Goal: Information Seeking & Learning: Understand process/instructions

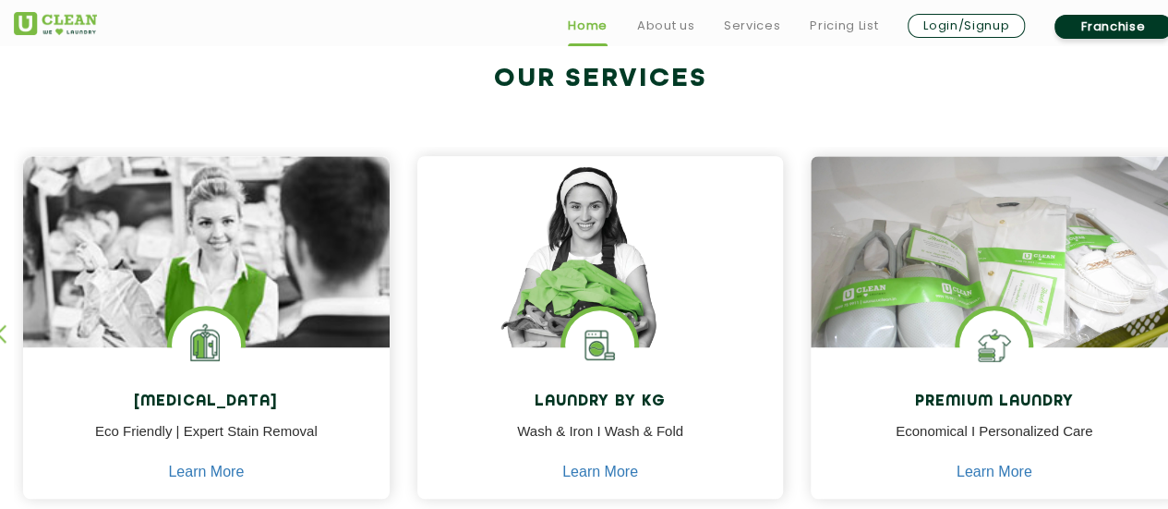
scroll to position [831, 0]
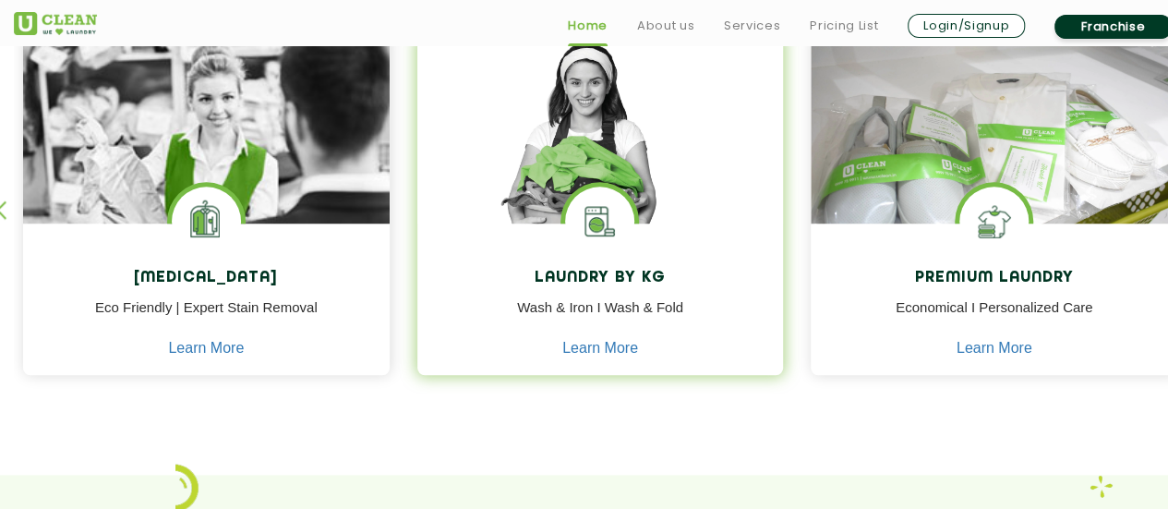
click at [604, 356] on div "Laundry by Kg Wash & Iron I Wash & Fold Learn More" at bounding box center [600, 301] width 367 height 156
click at [598, 352] on link "Learn More" at bounding box center [600, 348] width 76 height 17
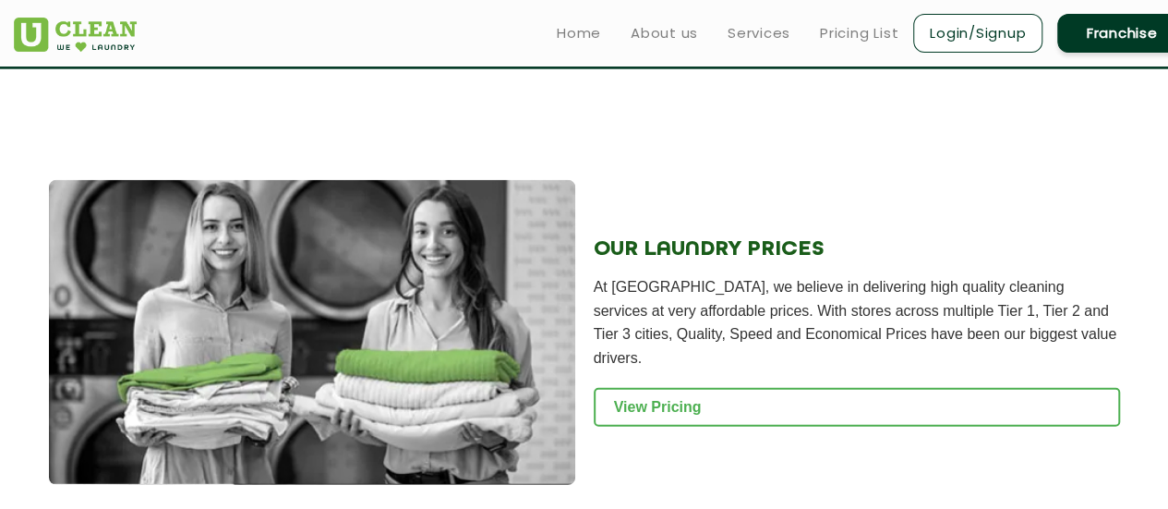
scroll to position [2401, 0]
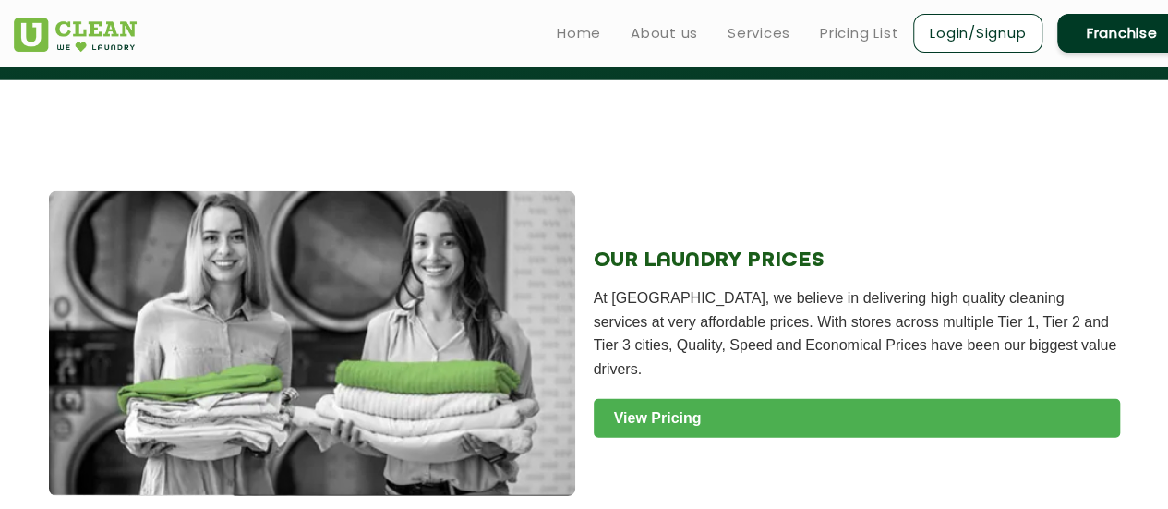
click at [614, 431] on link "View Pricing" at bounding box center [857, 418] width 526 height 39
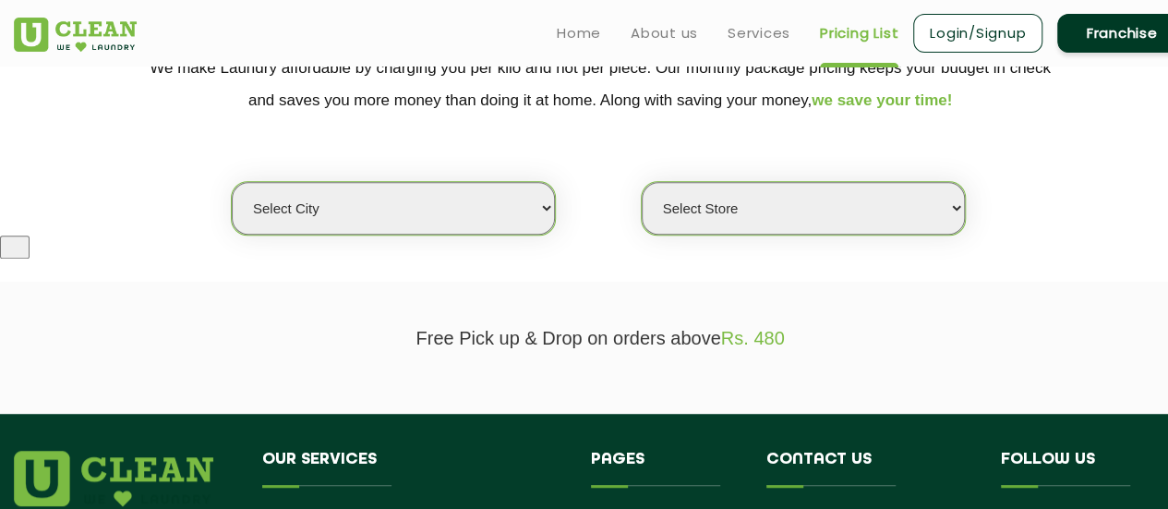
scroll to position [369, 0]
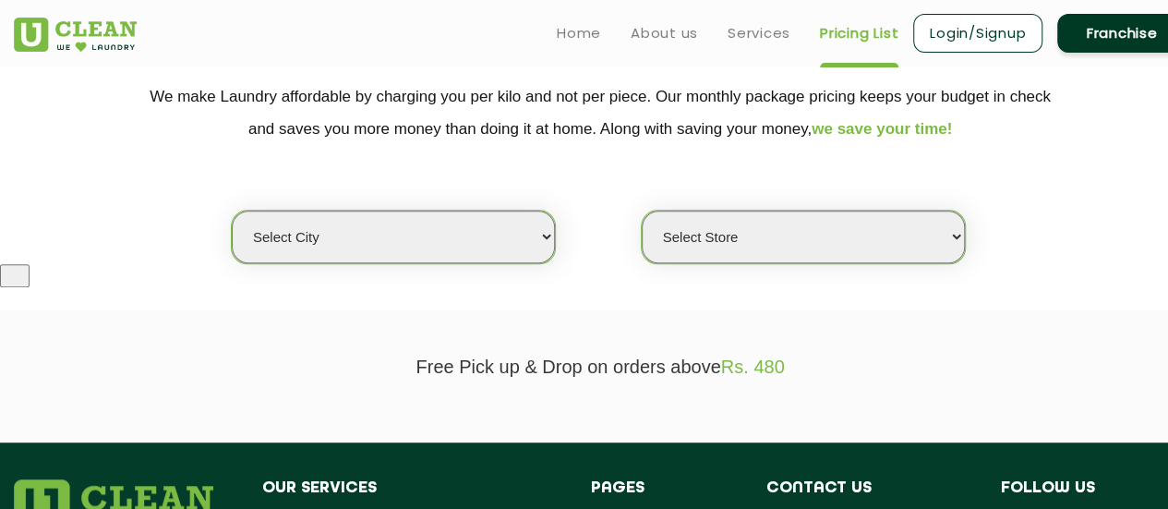
click at [482, 247] on select "Select city [GEOGRAPHIC_DATA] [GEOGRAPHIC_DATA] [GEOGRAPHIC_DATA] [GEOGRAPHIC_D…" at bounding box center [393, 237] width 323 height 53
select select "1"
click at [232, 211] on select "Select city [GEOGRAPHIC_DATA] [GEOGRAPHIC_DATA] [GEOGRAPHIC_DATA] [GEOGRAPHIC_D…" at bounding box center [393, 237] width 323 height 53
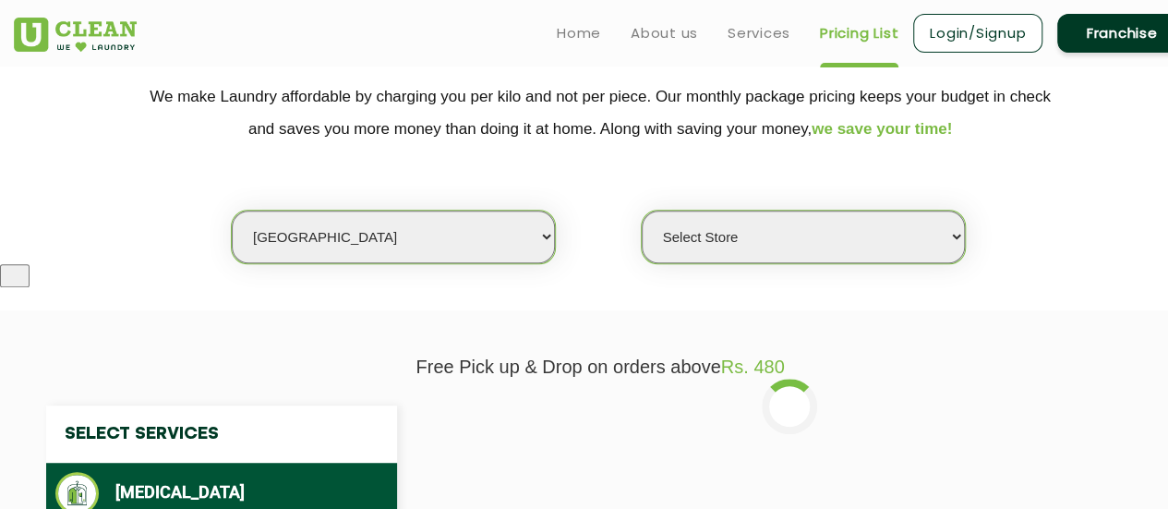
click at [730, 235] on select "Select Store [GEOGRAPHIC_DATA] [GEOGRAPHIC_DATA] 2 [GEOGRAPHIC_DATA] [GEOGRAPHI…" at bounding box center [803, 237] width 323 height 53
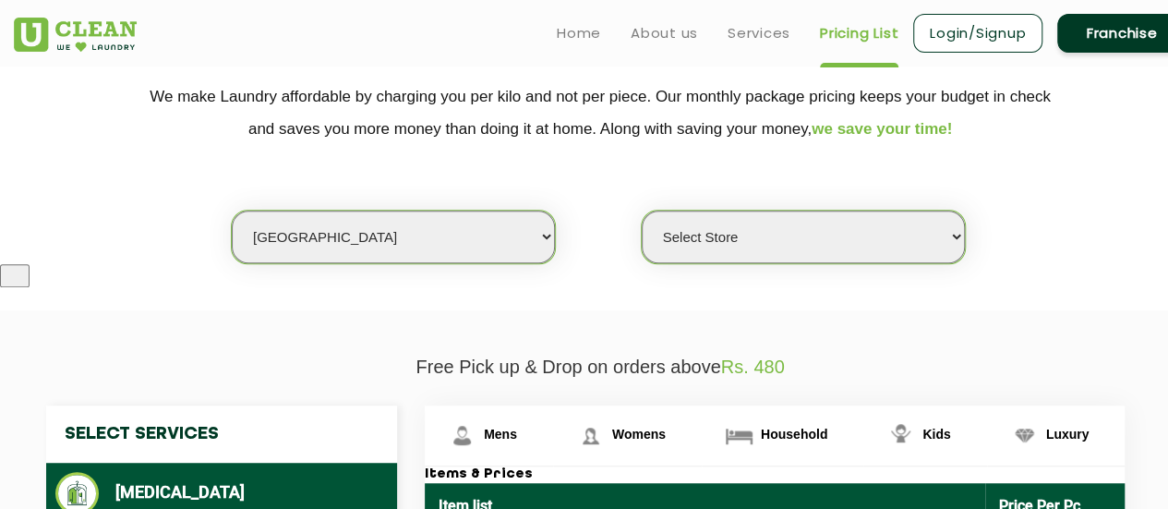
click at [724, 255] on select "Select Store [GEOGRAPHIC_DATA] [GEOGRAPHIC_DATA] 2 [GEOGRAPHIC_DATA] [GEOGRAPHI…" at bounding box center [803, 237] width 323 height 53
select select "608"
click at [642, 211] on select "Select Store [GEOGRAPHIC_DATA] [GEOGRAPHIC_DATA] 2 [GEOGRAPHIC_DATA] [GEOGRAPHI…" at bounding box center [803, 237] width 323 height 53
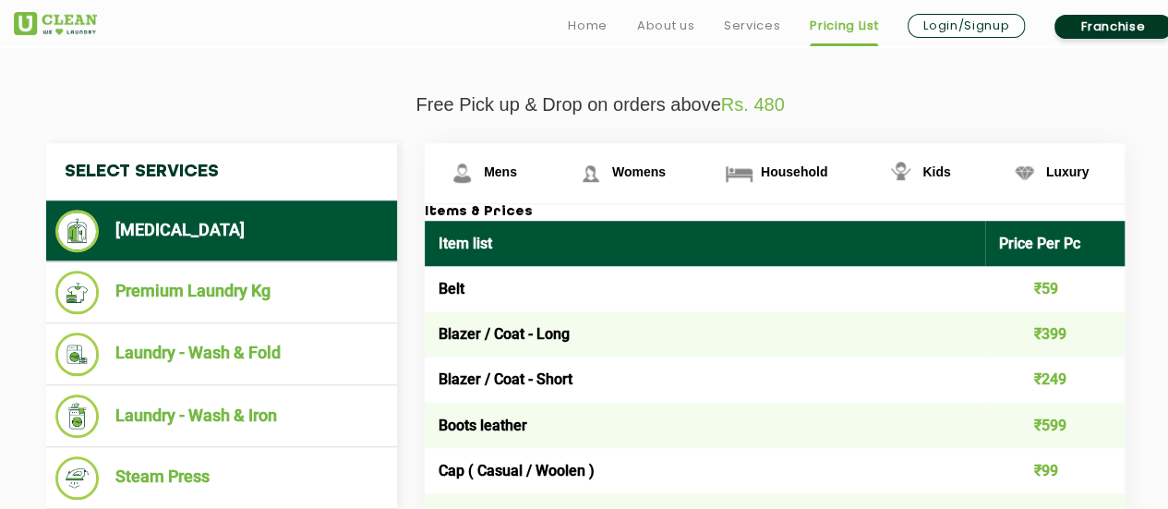
scroll to position [739, 0]
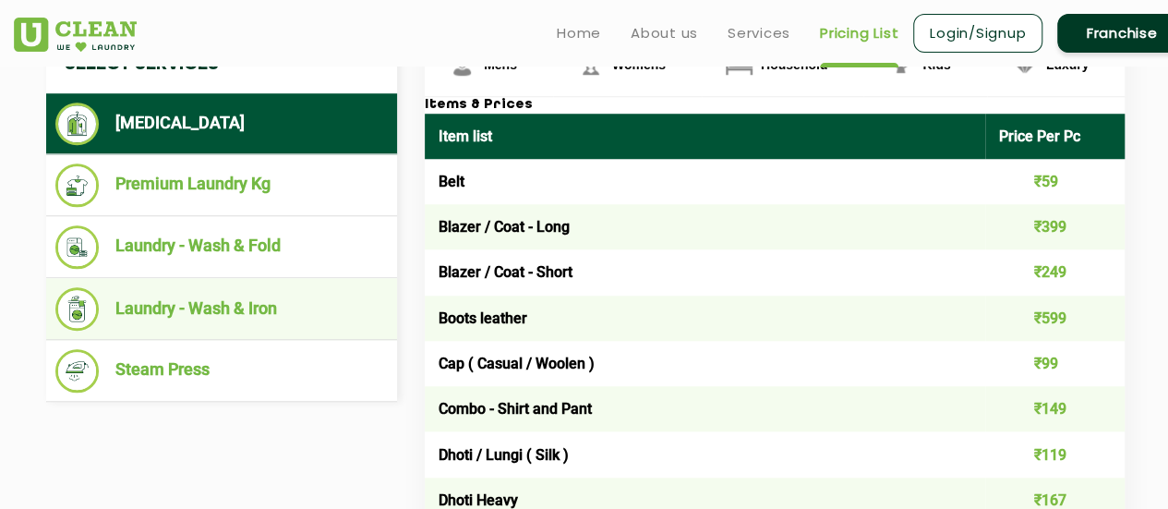
click at [227, 312] on li "Laundry - Wash & Iron" at bounding box center [221, 308] width 332 height 43
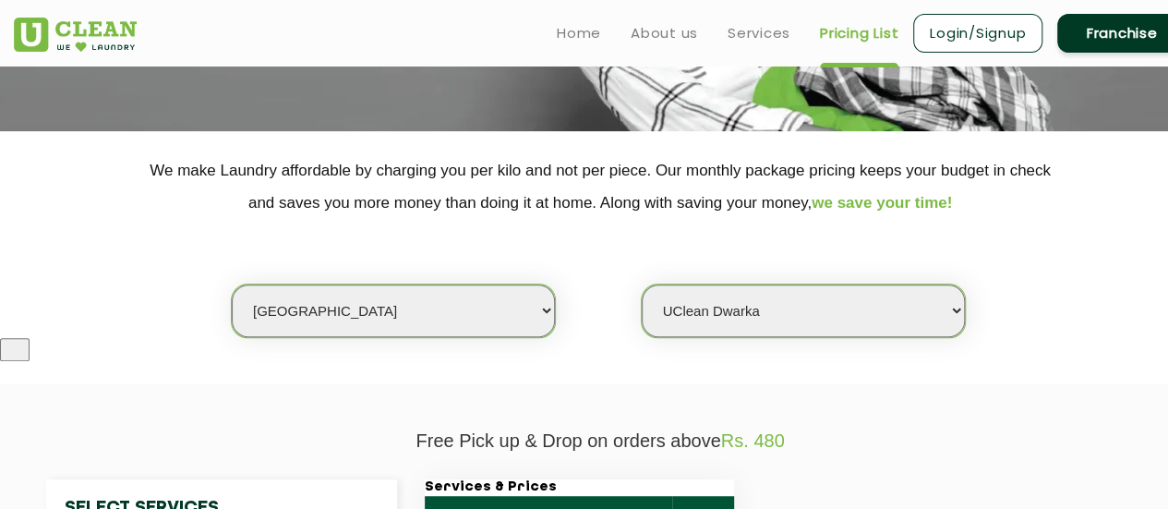
scroll to position [277, 0]
